Goal: Register for event/course

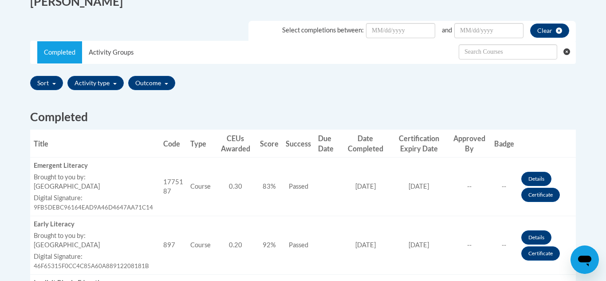
scroll to position [251, 0]
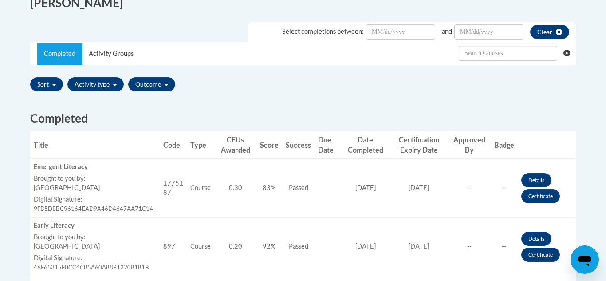
click at [249, 123] on h2 "Completed" at bounding box center [303, 118] width 546 height 16
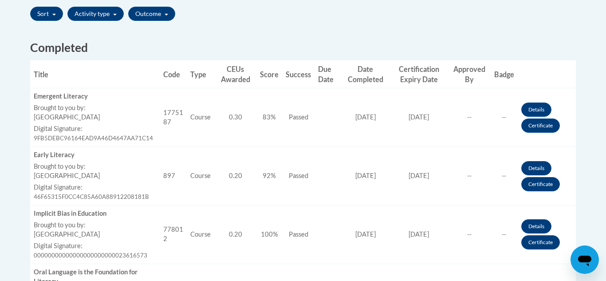
scroll to position [322, 0]
click at [287, 252] on td "Success Passed" at bounding box center [298, 233] width 32 height 59
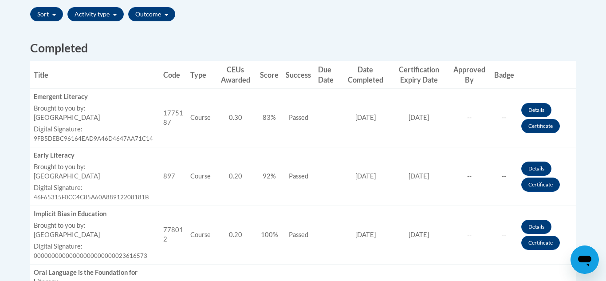
scroll to position [672, 0]
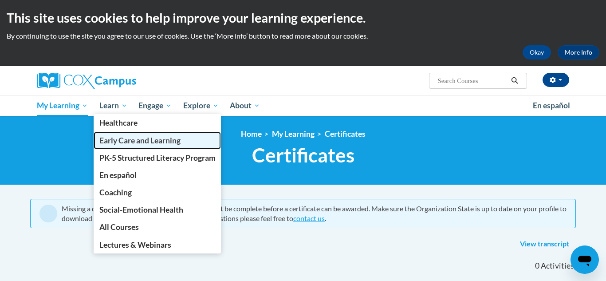
click at [126, 148] on link "Early Care and Learning" at bounding box center [158, 140] width 128 height 17
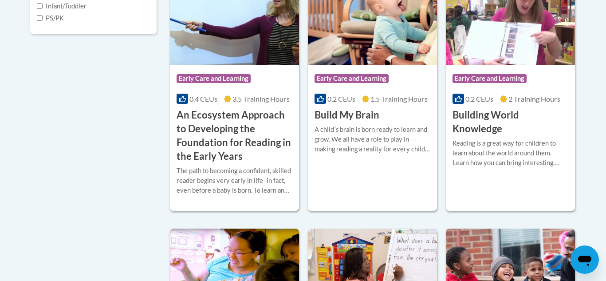
scroll to position [390, 0]
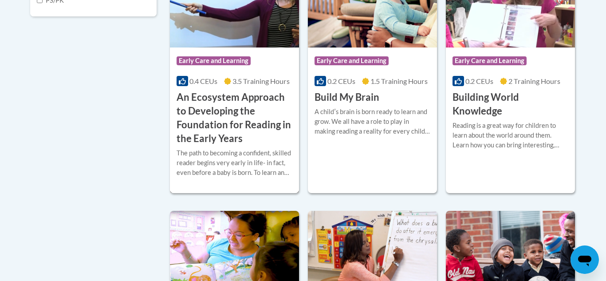
click at [198, 99] on h3 "An Ecosystem Approach to Developing the Foundation for Reading in the Early Yea…" at bounding box center [235, 117] width 116 height 55
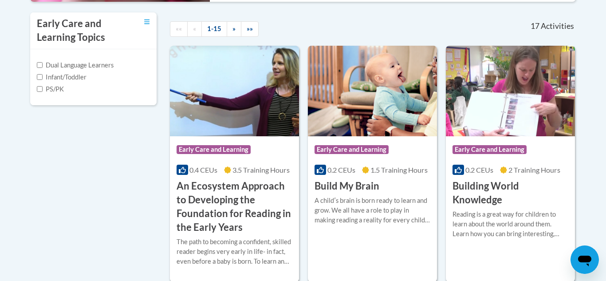
scroll to position [284, 0]
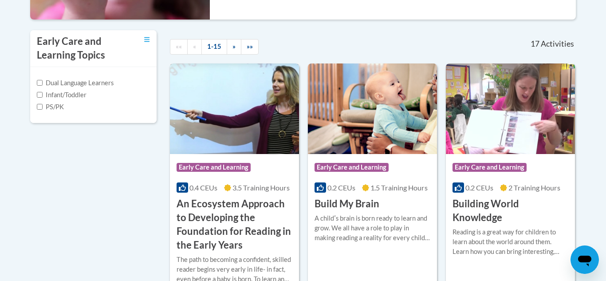
click at [260, 220] on h3 "An Ecosystem Approach to Developing the Foundation for Reading in the Early Yea…" at bounding box center [235, 224] width 116 height 55
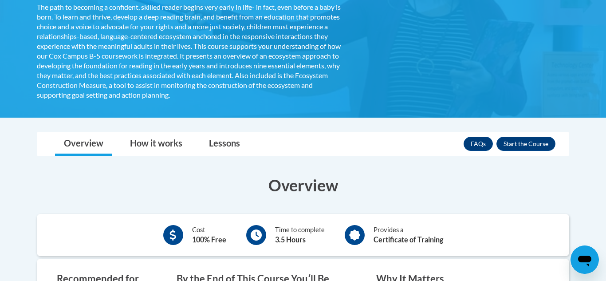
scroll to position [231, 0]
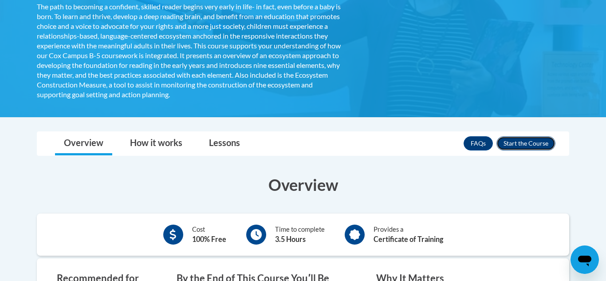
click at [513, 139] on button "Enroll" at bounding box center [525, 143] width 59 height 14
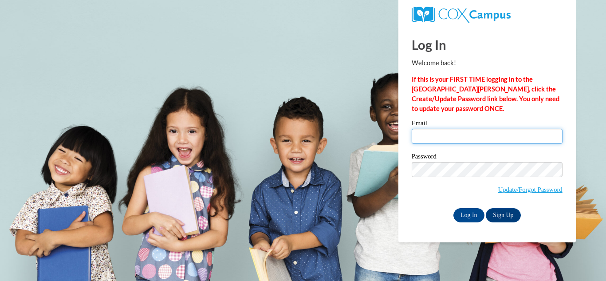
click at [486, 138] on input "Email" at bounding box center [487, 136] width 151 height 15
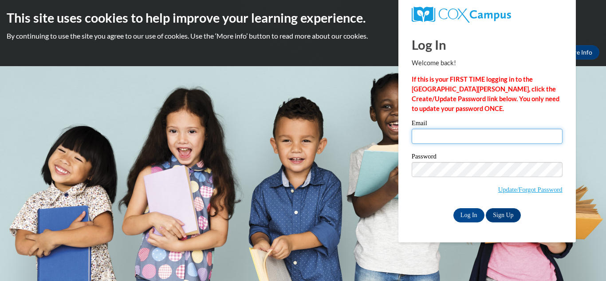
type input "[EMAIL_ADDRESS][DOMAIN_NAME]"
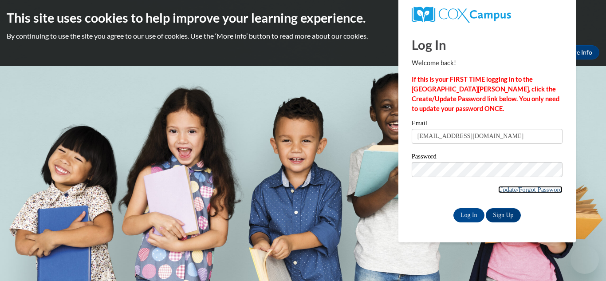
click at [498, 186] on link "Update/Forgot Password" at bounding box center [530, 189] width 64 height 7
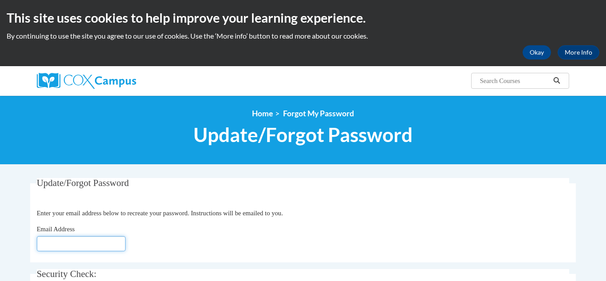
type input "Evelyndknight58@gmail.com"
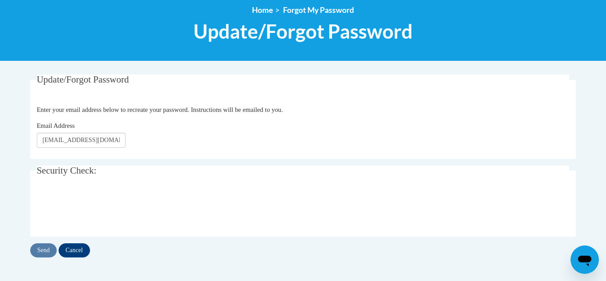
scroll to position [160, 0]
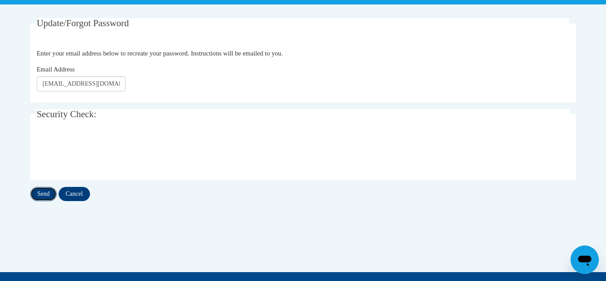
click at [47, 193] on input "Send" at bounding box center [43, 194] width 27 height 14
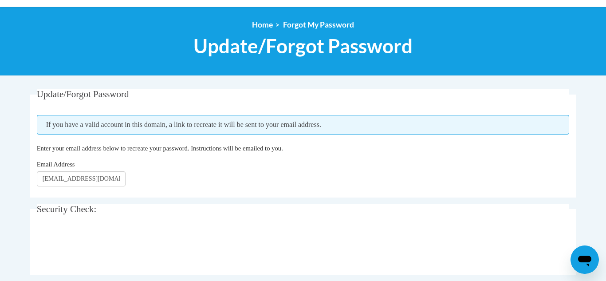
scroll to position [106, 0]
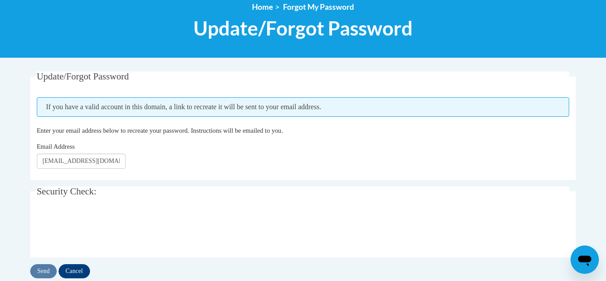
click at [47, 193] on span "Security Check:" at bounding box center [67, 191] width 60 height 11
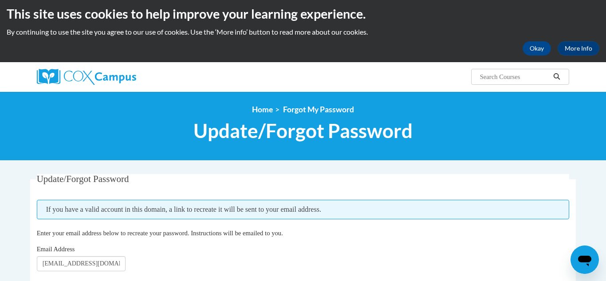
scroll to position [0, 0]
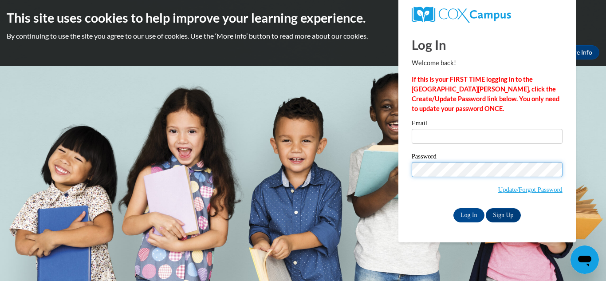
click at [453, 208] on input "Log In" at bounding box center [468, 215] width 31 height 14
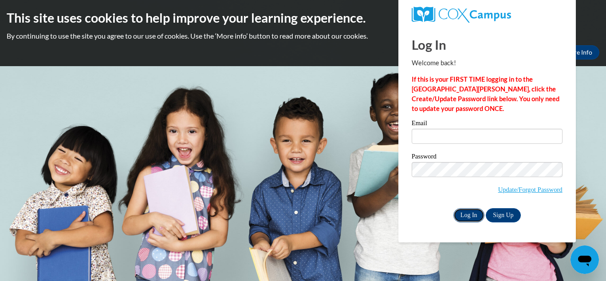
click at [471, 210] on input "Log In" at bounding box center [468, 215] width 31 height 14
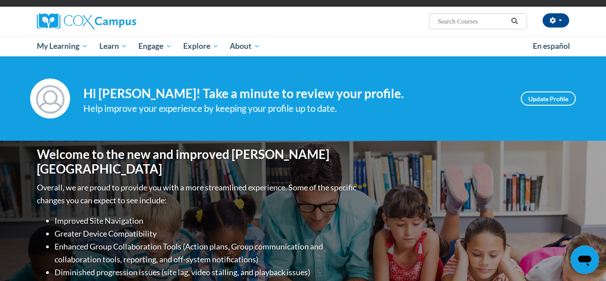
scroll to position [35, 0]
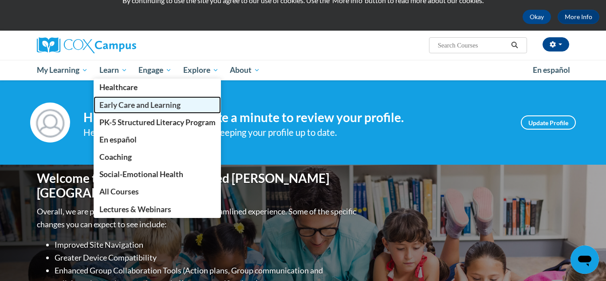
click at [120, 104] on span "Early Care and Learning" at bounding box center [139, 104] width 81 height 9
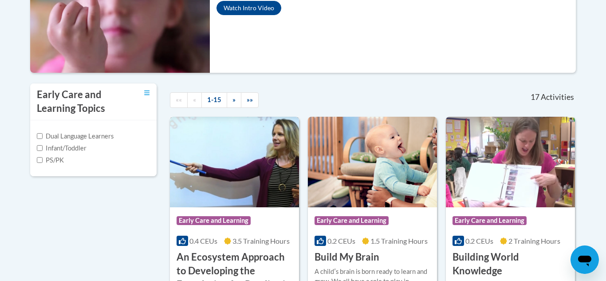
click at [190, 179] on img at bounding box center [234, 162] width 129 height 90
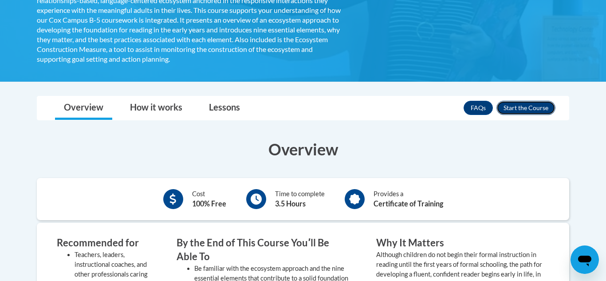
click at [505, 108] on button "Enroll" at bounding box center [525, 108] width 59 height 14
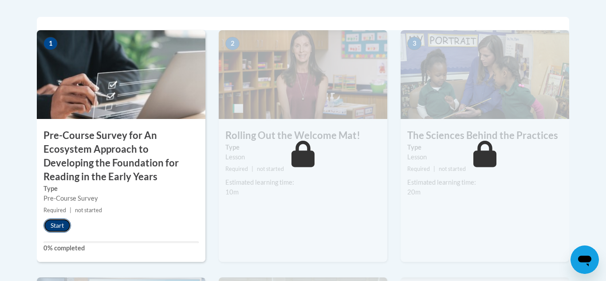
click at [67, 225] on button "Start" at bounding box center [57, 225] width 28 height 14
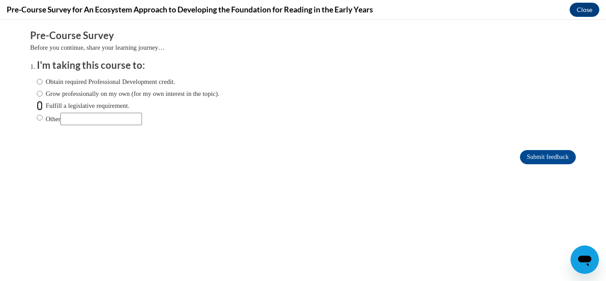
click at [40, 108] on input "Fulfill a legislative requirement." at bounding box center [40, 106] width 6 height 10
radio input "true"
click at [539, 156] on input "Submit feedback" at bounding box center [548, 157] width 56 height 14
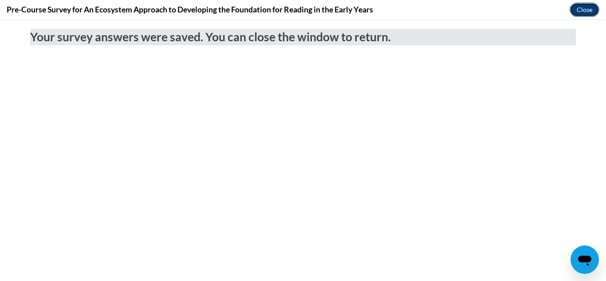
click at [591, 15] on button "Close" at bounding box center [585, 10] width 30 height 14
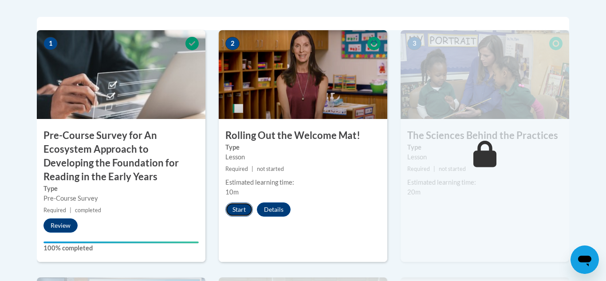
click at [247, 208] on button "Start" at bounding box center [239, 209] width 28 height 14
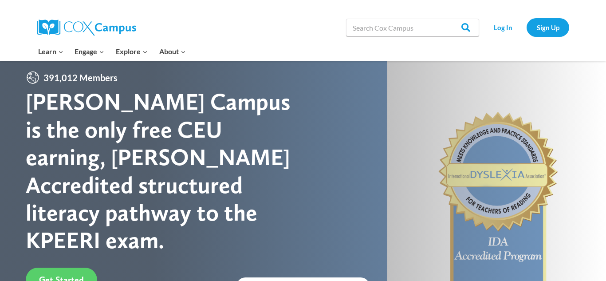
scroll to position [9, 0]
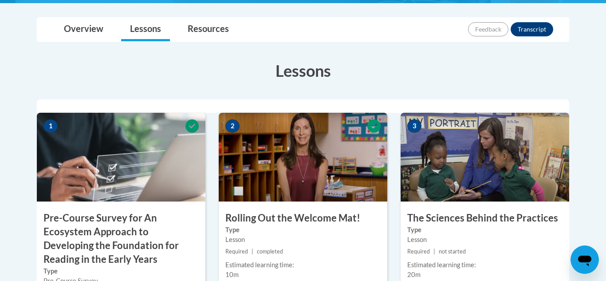
scroll to position [207, 0]
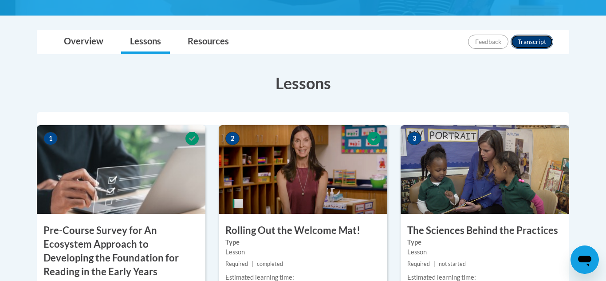
click at [539, 43] on button "Transcript" at bounding box center [532, 42] width 43 height 14
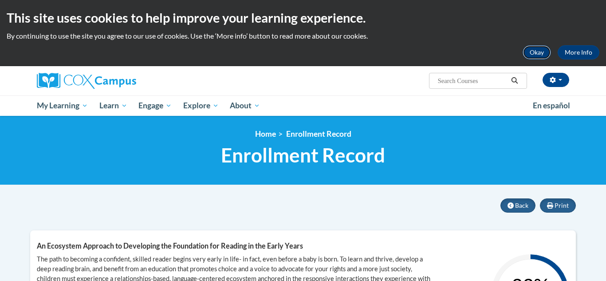
click at [532, 57] on button "Okay" at bounding box center [537, 52] width 28 height 14
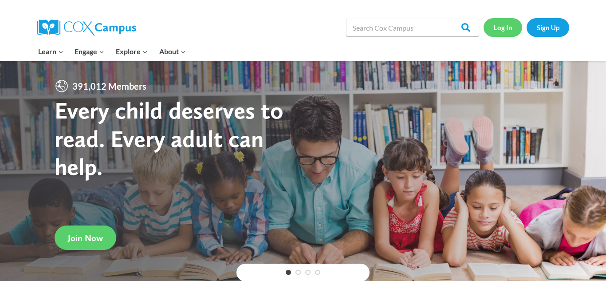
click at [499, 24] on link "Log In" at bounding box center [503, 27] width 39 height 18
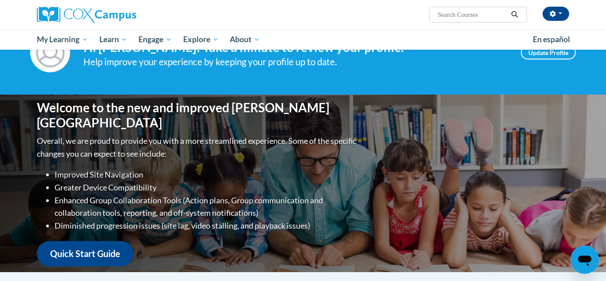
scroll to position [41, 0]
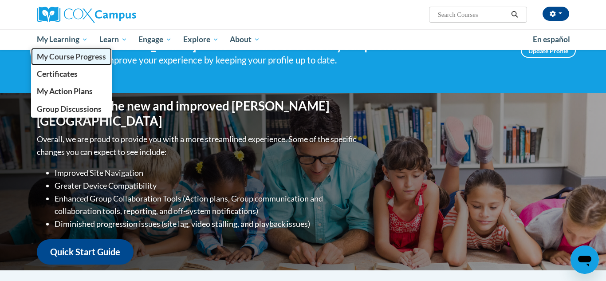
click at [62, 58] on span "My Course Progress" at bounding box center [71, 56] width 69 height 9
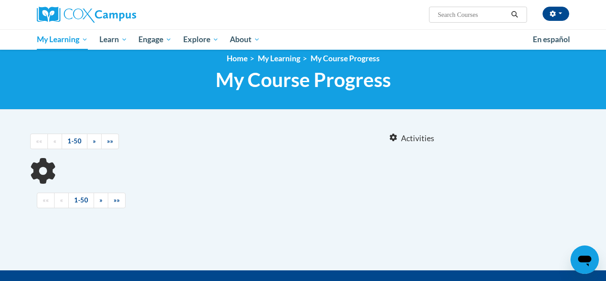
scroll to position [14, 0]
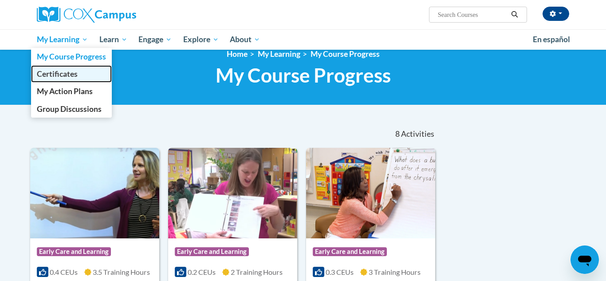
click at [47, 74] on span "Certificates" at bounding box center [57, 73] width 41 height 9
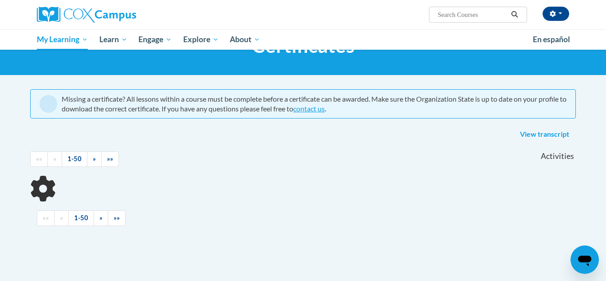
scroll to position [53, 0]
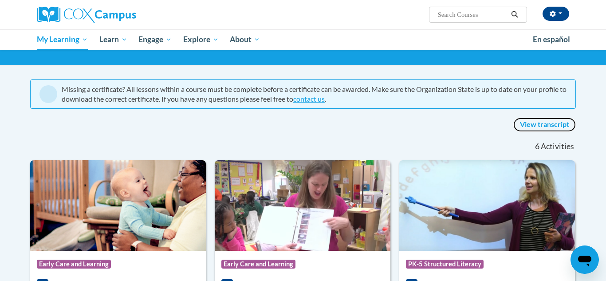
click at [551, 126] on link "View transcript" at bounding box center [544, 125] width 63 height 14
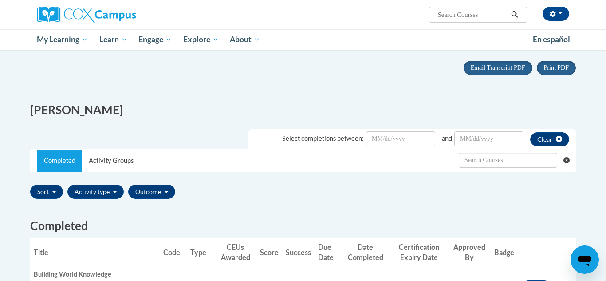
scroll to position [81, 0]
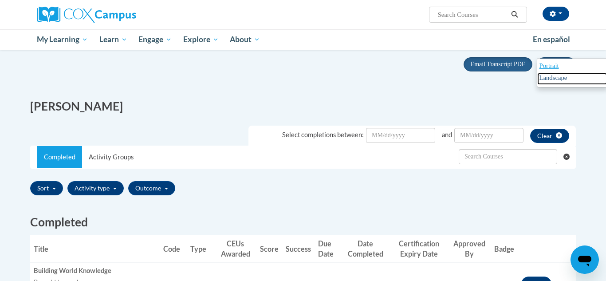
click at [547, 76] on span "Landscape" at bounding box center [553, 77] width 28 height 7
